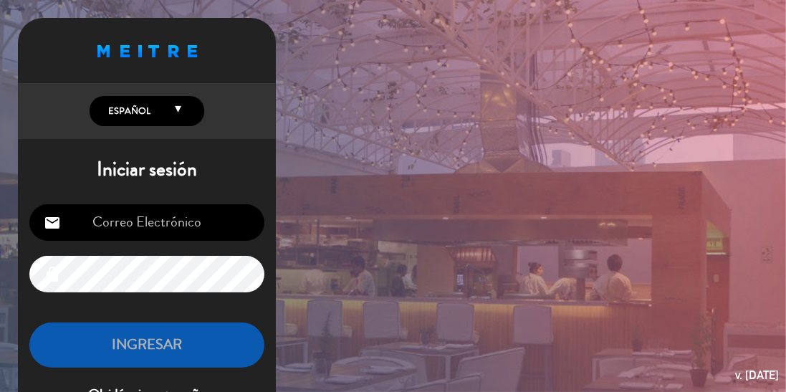
click at [144, 239] on input "email" at bounding box center [146, 222] width 235 height 37
type input "[EMAIL_ADDRESS][DOMAIN_NAME]"
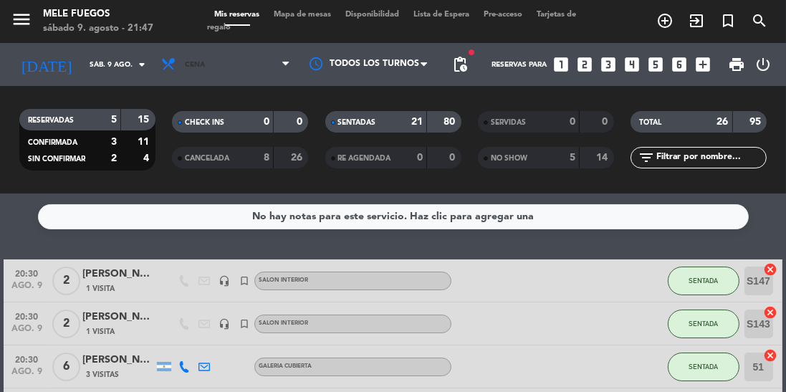
click at [237, 73] on span "Cena" at bounding box center [225, 65] width 143 height 32
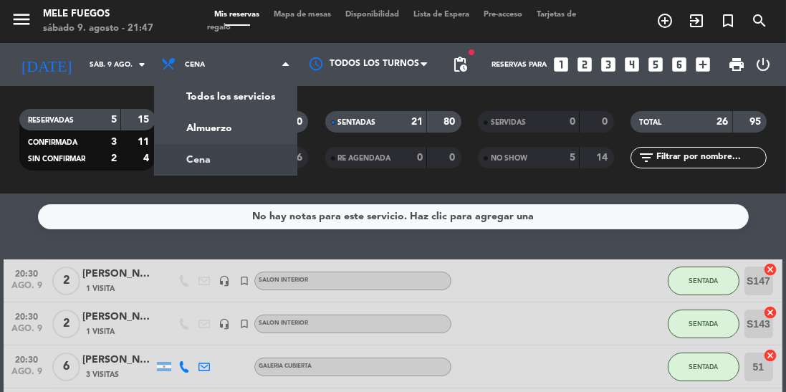
click at [254, 134] on div "menu Mele Fuegos sábado 9. agosto - 21:47 Mis reservas Mapa de mesas Disponibil…" at bounding box center [393, 97] width 786 height 194
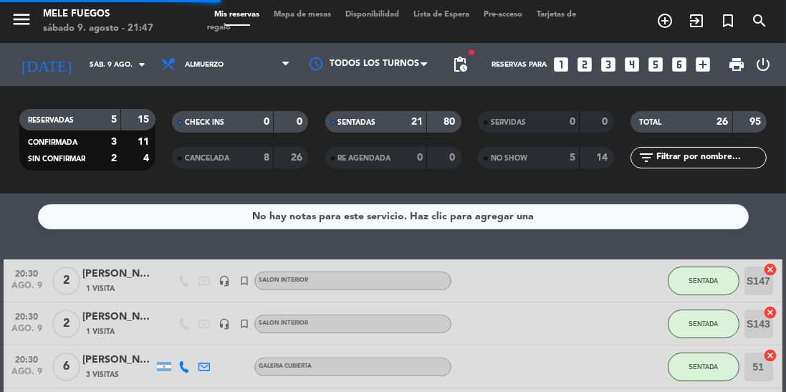
click at [90, 69] on input "sáb. 9 ago." at bounding box center [134, 65] width 105 height 22
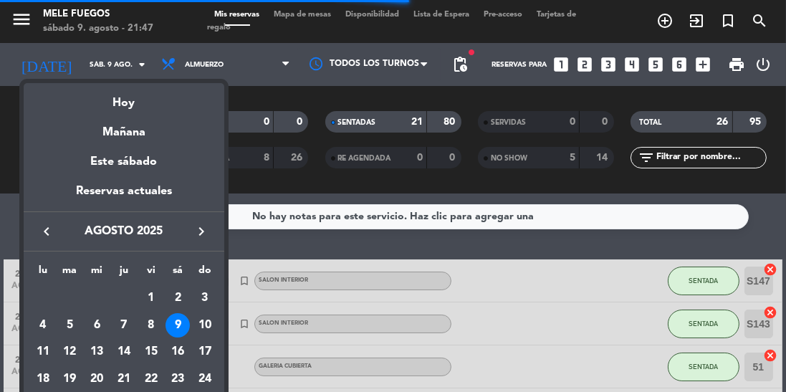
click at [204, 328] on div "10" at bounding box center [205, 325] width 24 height 24
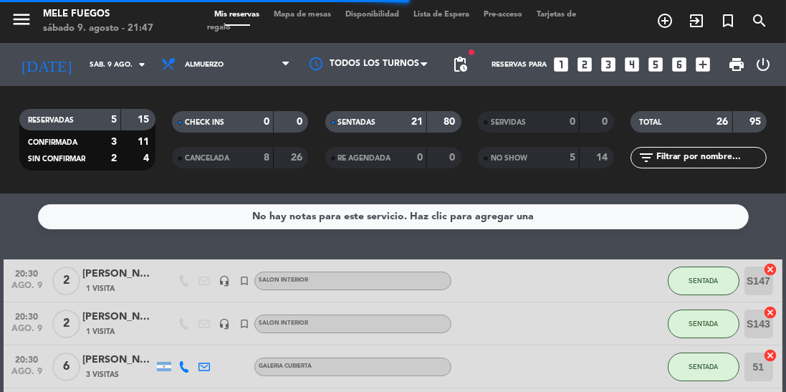
type input "dom. 10 ago."
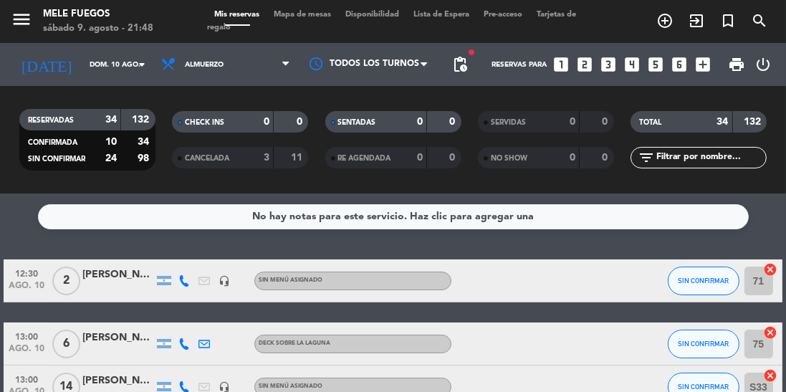
click at [107, 346] on div at bounding box center [118, 351] width 72 height 11
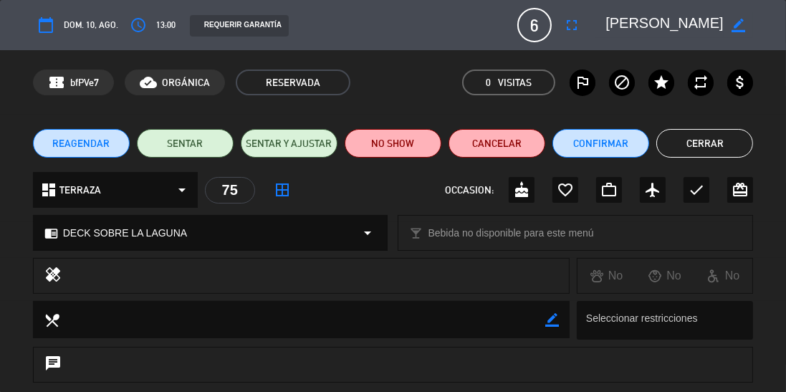
click at [562, 31] on button "fullscreen" at bounding box center [572, 25] width 26 height 26
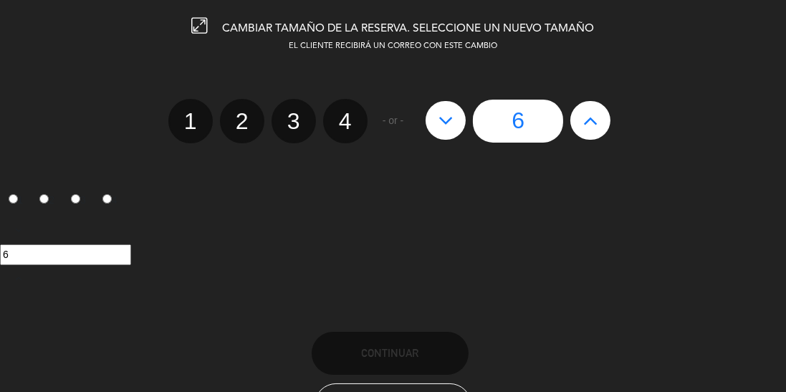
click at [275, 237] on div "6" at bounding box center [393, 254] width 786 height 75
click at [601, 242] on div "6" at bounding box center [393, 254] width 786 height 75
click at [596, 235] on div "6" at bounding box center [393, 254] width 786 height 75
